Goal: Check status: Check status

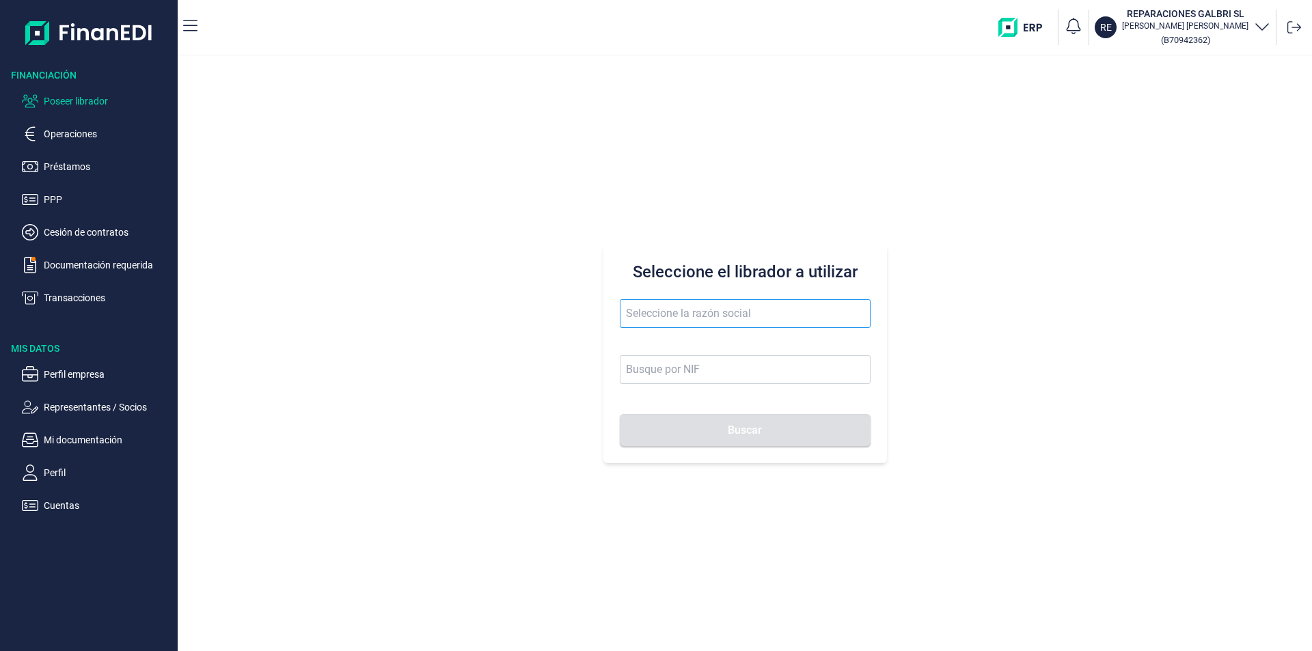
click at [655, 316] on input "text" at bounding box center [745, 313] width 251 height 29
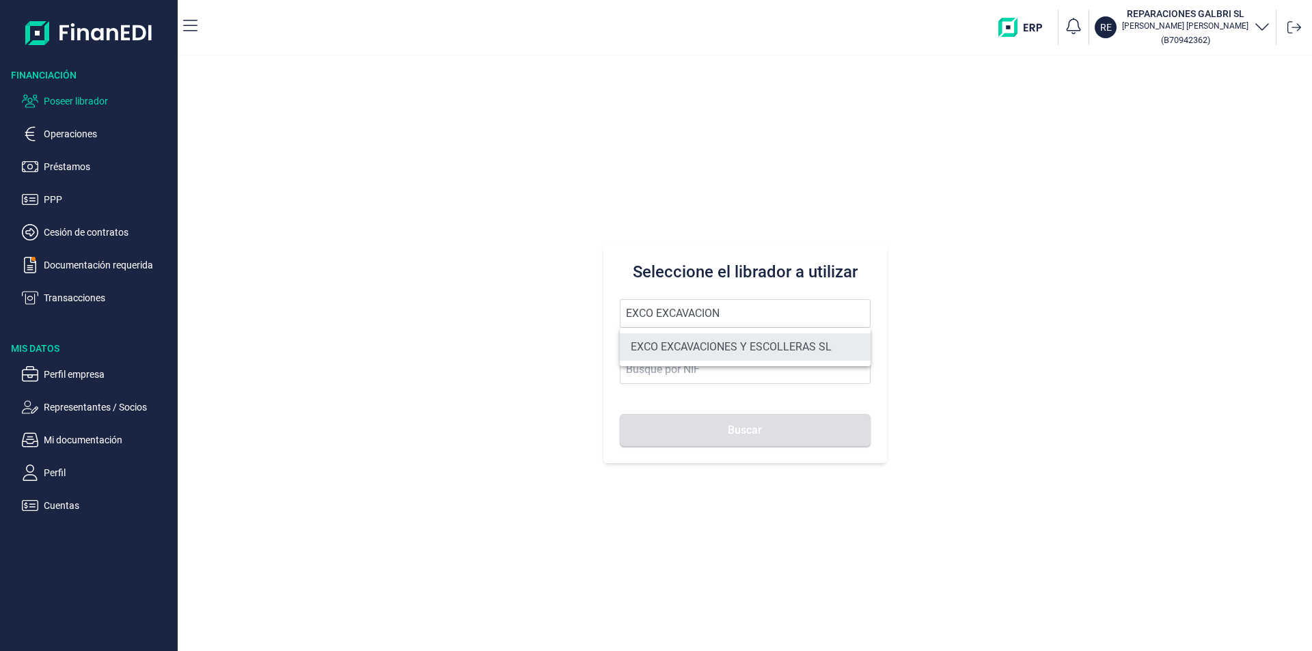
click at [682, 344] on li "EXCO EXCAVACIONES Y ESCOLLERAS SL" at bounding box center [745, 346] width 251 height 27
type input "EXCO EXCAVACIONES Y ESCOLLERAS SL"
type input "B67869990"
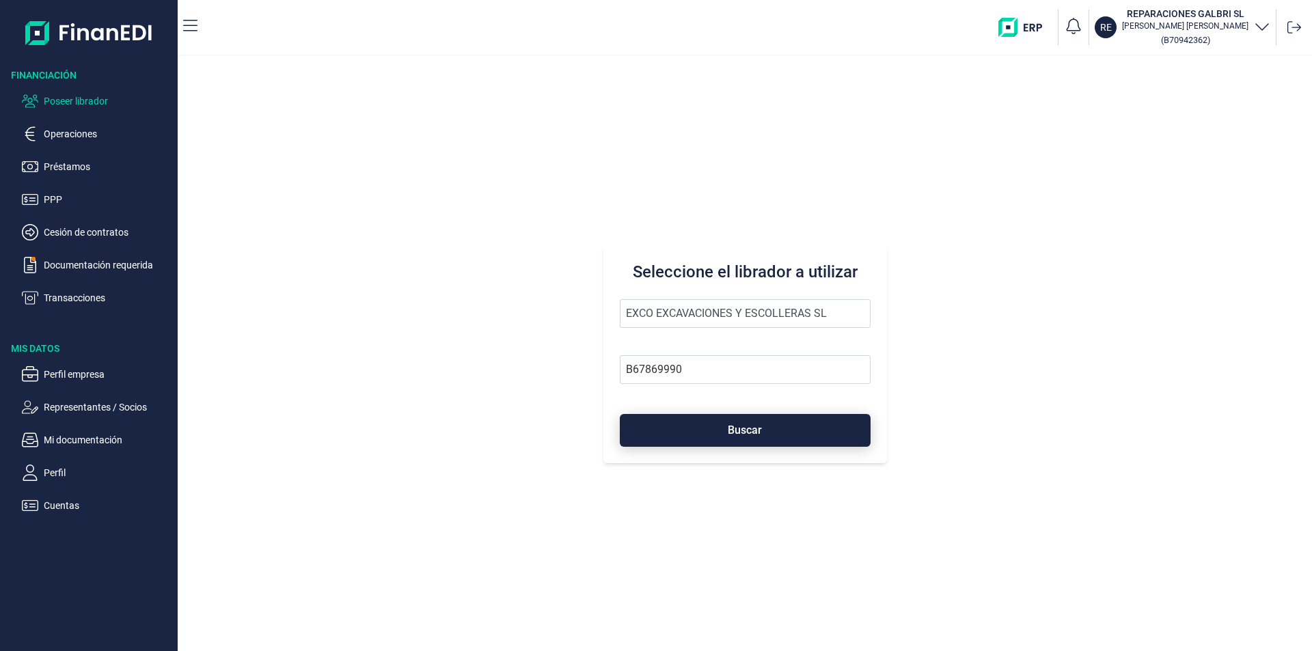
click at [697, 434] on button "Buscar" at bounding box center [745, 430] width 251 height 33
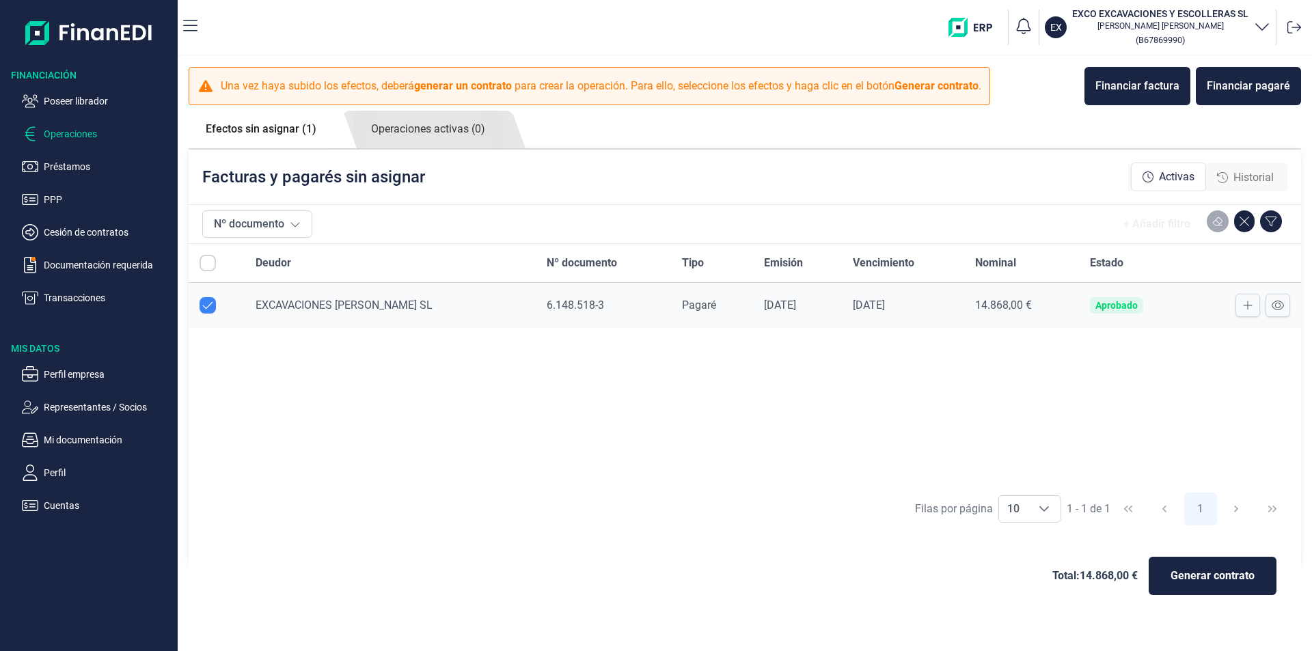
checkbox input "true"
click at [72, 503] on p "Cuentas" at bounding box center [108, 506] width 128 height 16
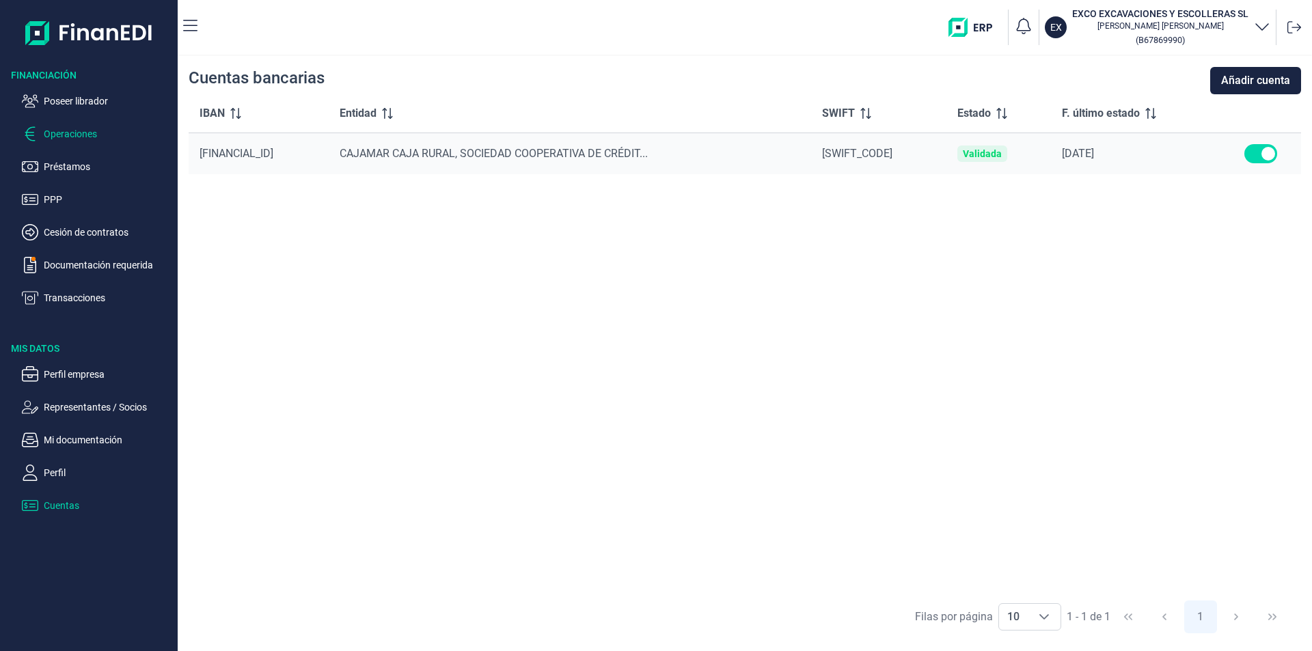
click at [80, 131] on p "Operaciones" at bounding box center [108, 134] width 128 height 16
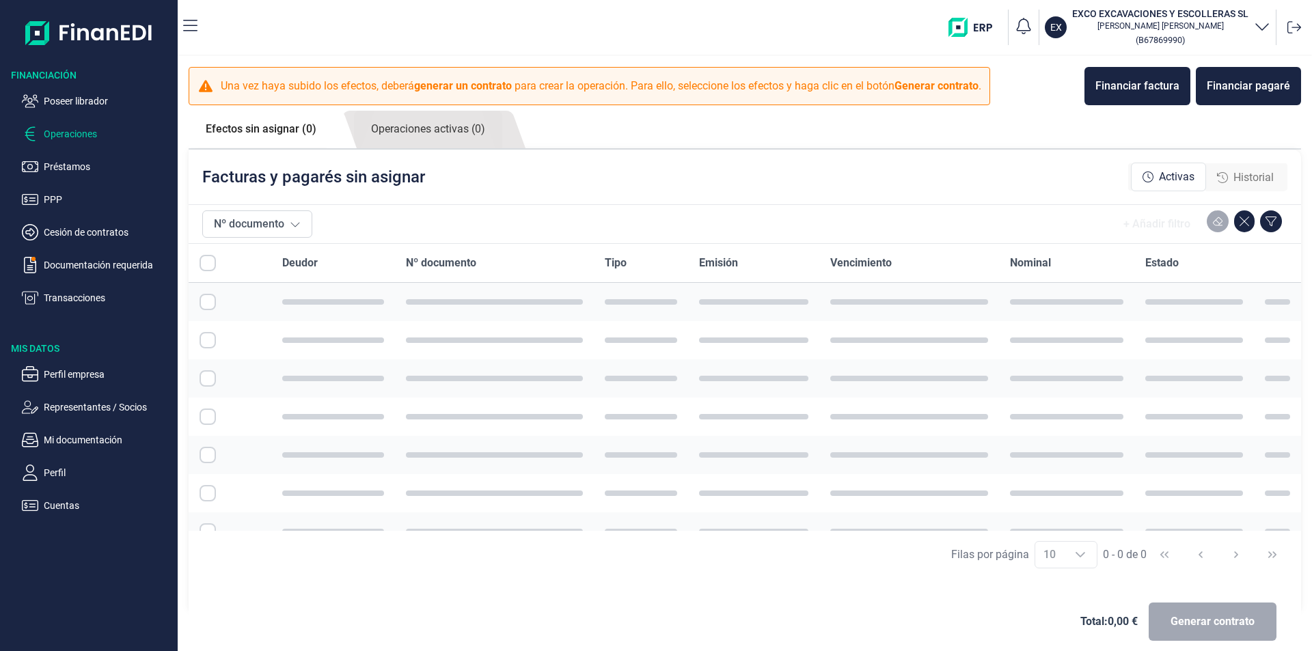
checkbox input "true"
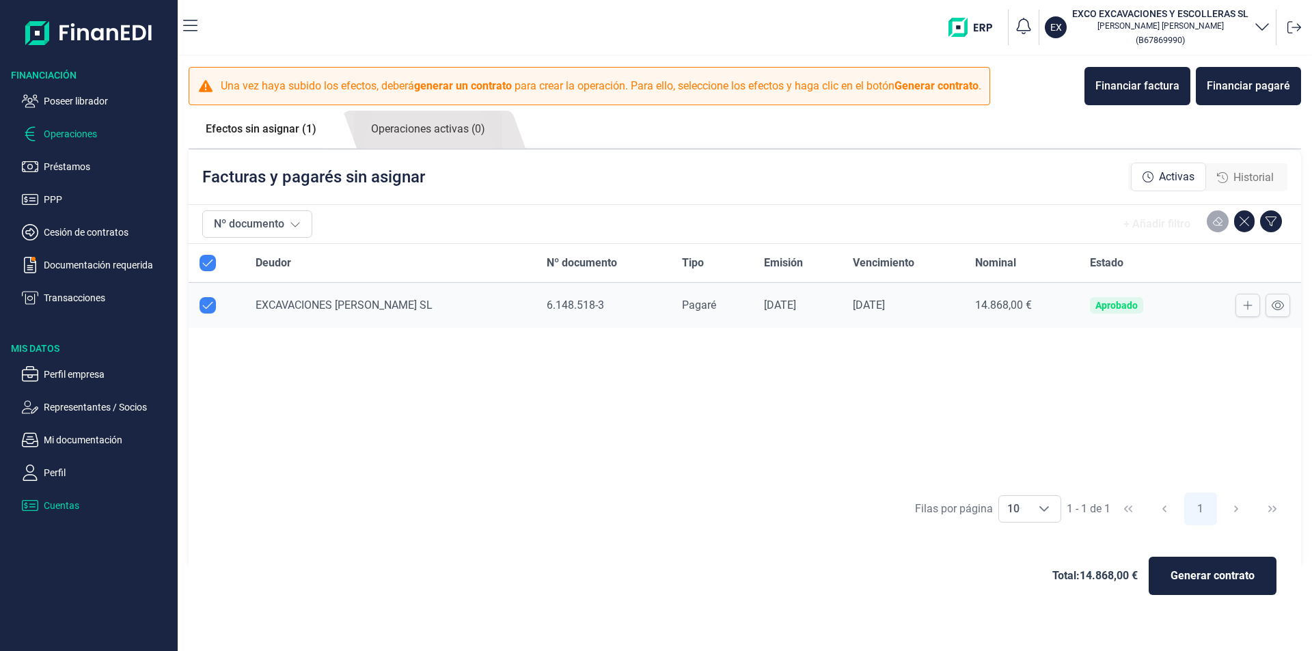
click at [68, 504] on p "Cuentas" at bounding box center [108, 506] width 128 height 16
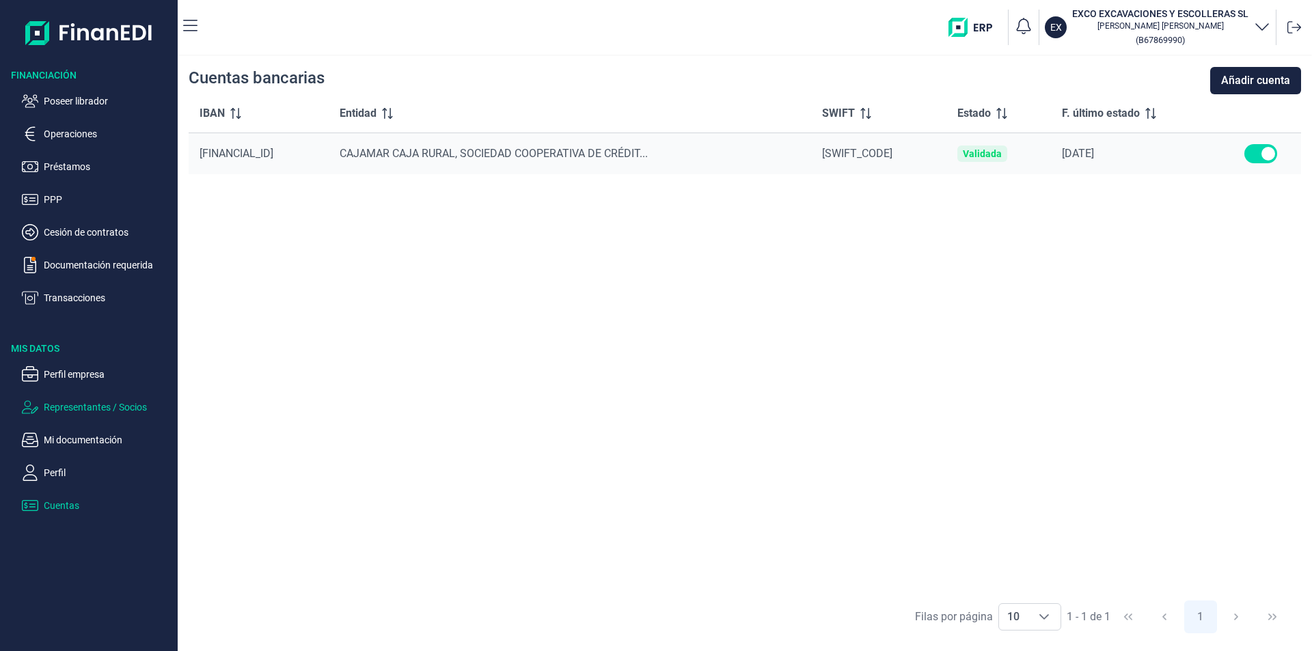
click at [101, 407] on p "Representantes / Socios" at bounding box center [108, 407] width 128 height 16
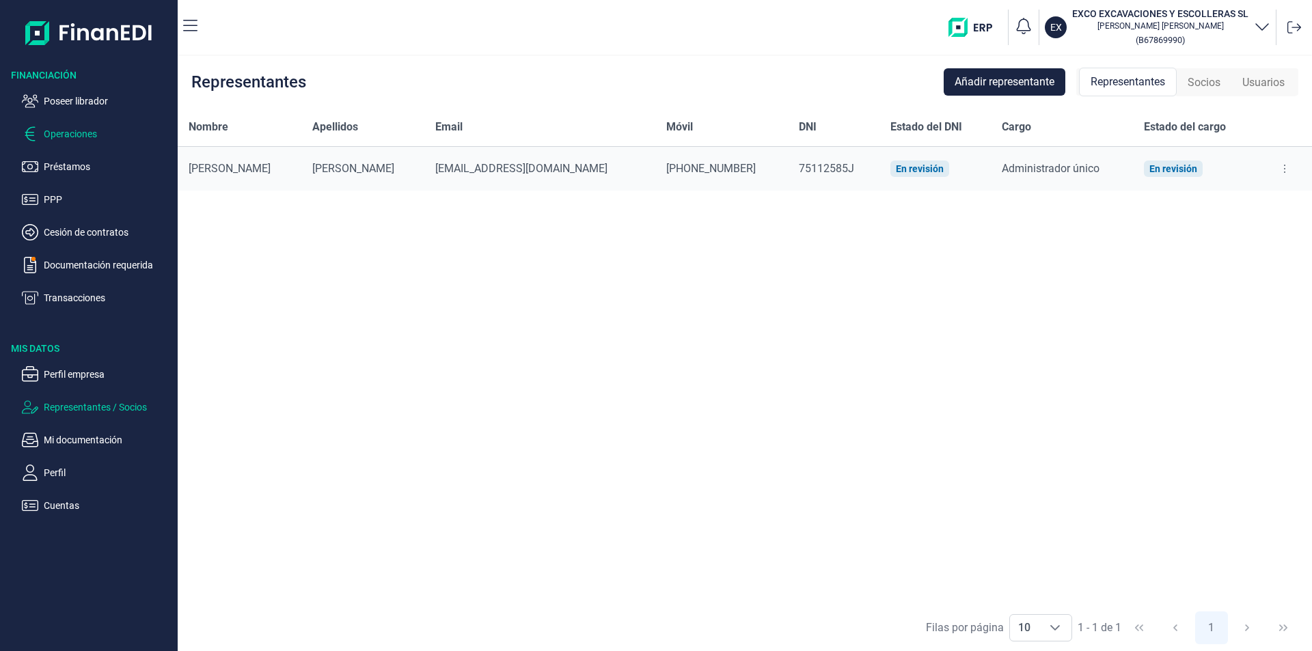
click at [72, 135] on p "Operaciones" at bounding box center [108, 134] width 128 height 16
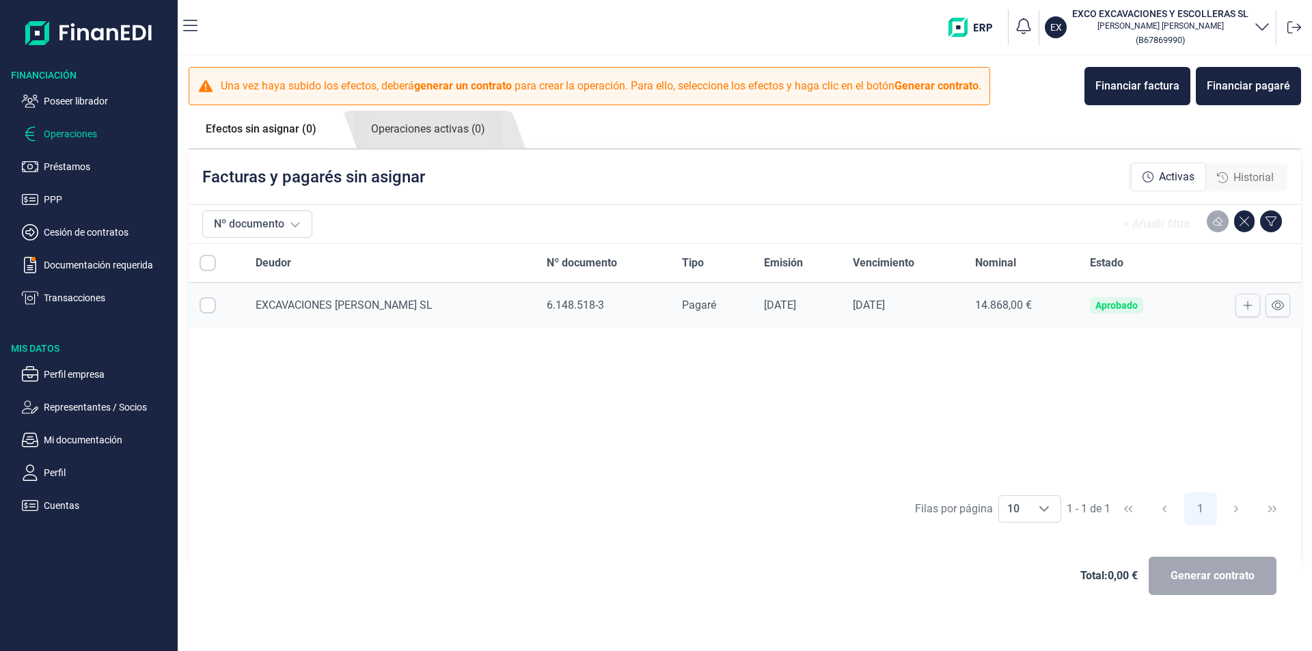
checkbox input "true"
click at [1279, 310] on icon at bounding box center [1278, 306] width 12 height 10
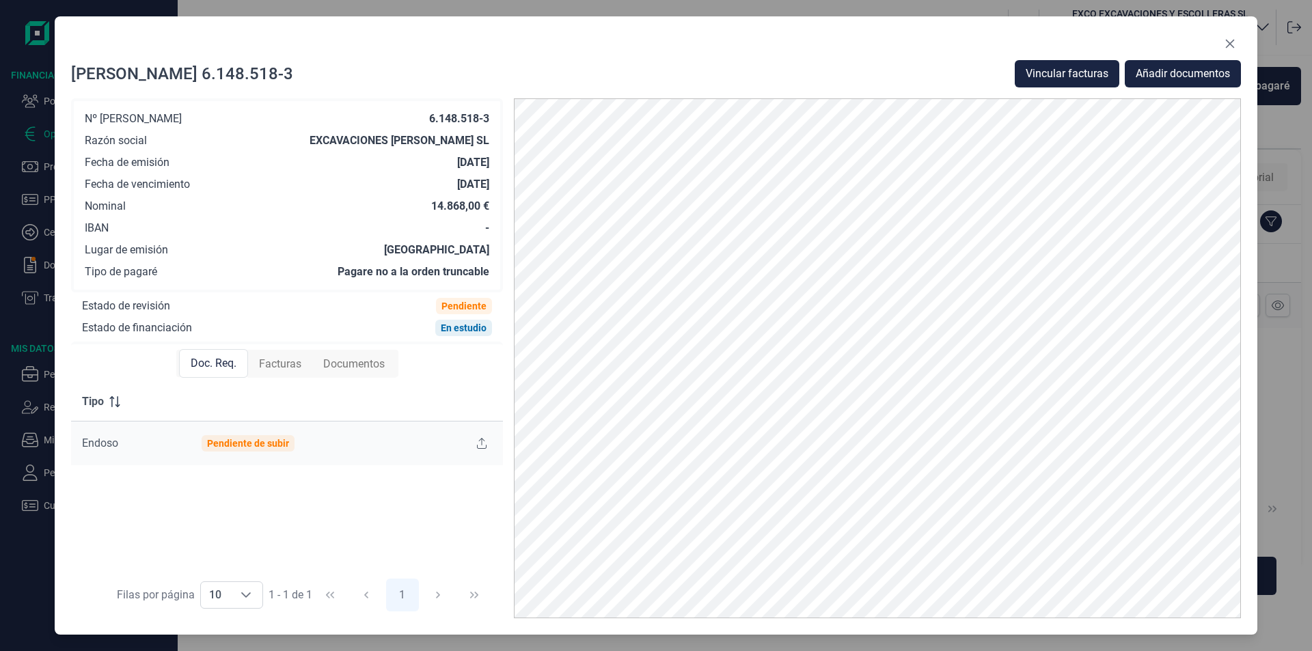
click at [286, 364] on span "Facturas" at bounding box center [280, 364] width 42 height 16
click at [230, 364] on span "Doc. Req." at bounding box center [213, 364] width 46 height 16
click at [1235, 44] on icon "Close" at bounding box center [1230, 43] width 11 height 11
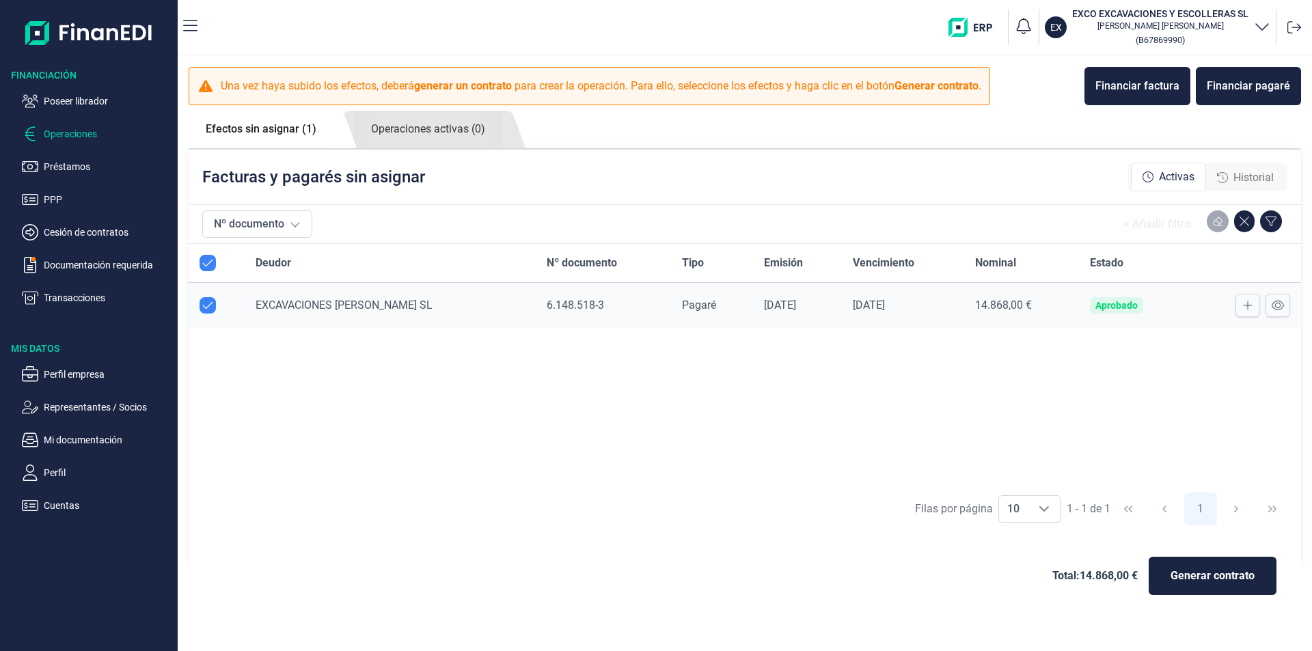
click at [463, 392] on div "Deudor Nº documento Tipo Emisión Vencimiento Nominal Estado EXCAVACIONES [PERSO…" at bounding box center [745, 364] width 1113 height 241
